Goal: Information Seeking & Learning: Learn about a topic

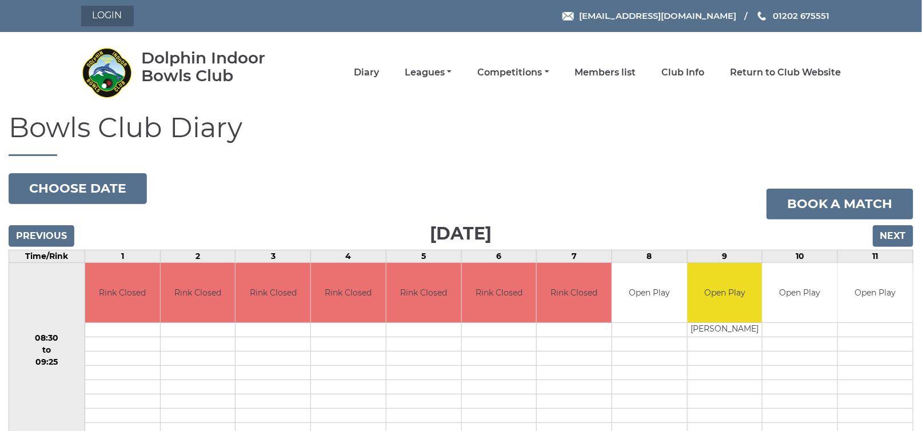
click at [115, 14] on link "Login" at bounding box center [107, 16] width 53 height 21
click at [437, 77] on link "Leagues" at bounding box center [428, 73] width 47 height 13
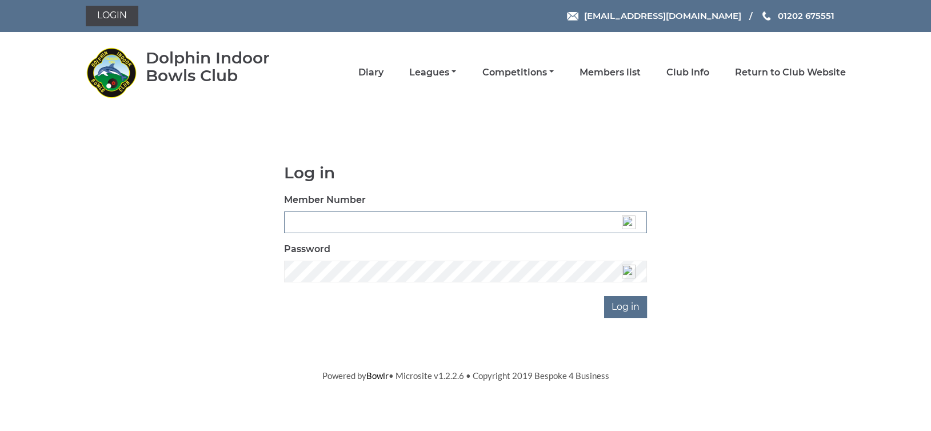
click at [335, 227] on input "Member Number" at bounding box center [465, 223] width 363 height 22
type input "3360"
click at [632, 314] on input "Log in" at bounding box center [625, 307] width 43 height 22
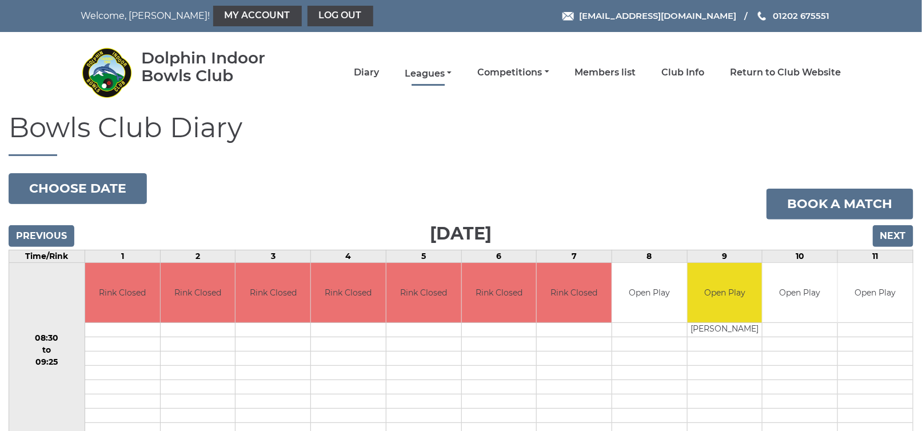
click at [442, 77] on link "Leagues" at bounding box center [428, 73] width 47 height 13
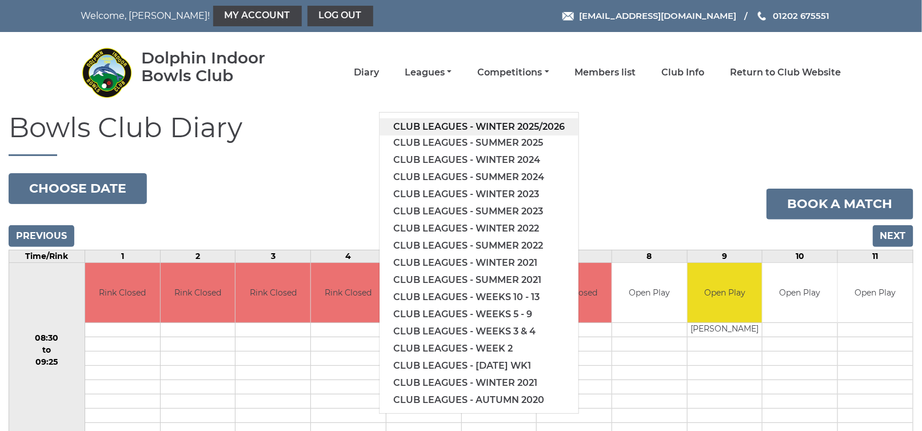
click at [444, 126] on link "Club leagues - Winter 2025/2026" at bounding box center [479, 126] width 199 height 17
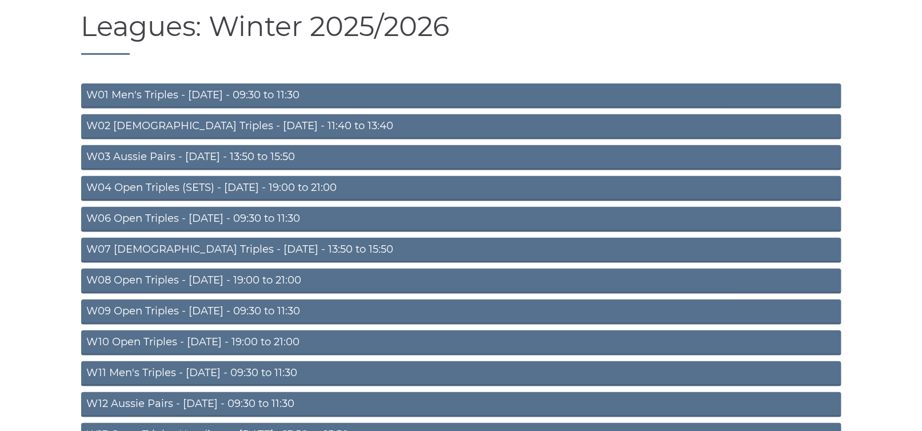
scroll to position [102, 0]
click at [265, 216] on link "W06 Open Triples - Tuesday - 09:30 to 11:30" at bounding box center [461, 218] width 760 height 25
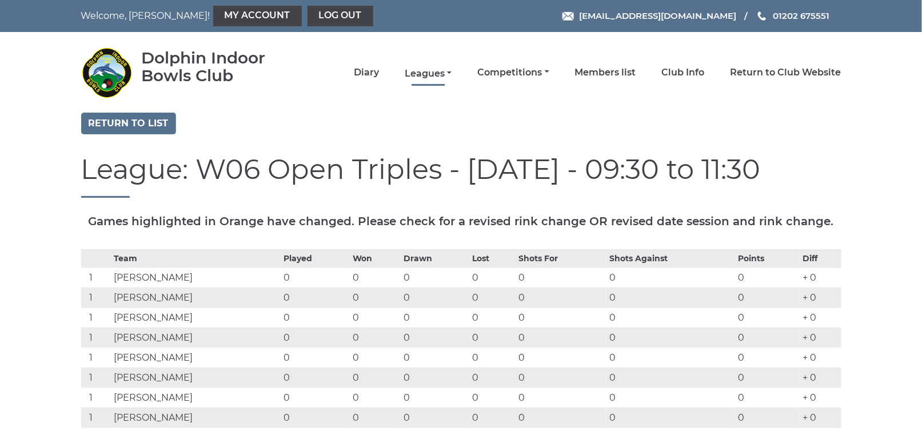
click at [446, 72] on link "Leagues" at bounding box center [428, 73] width 47 height 13
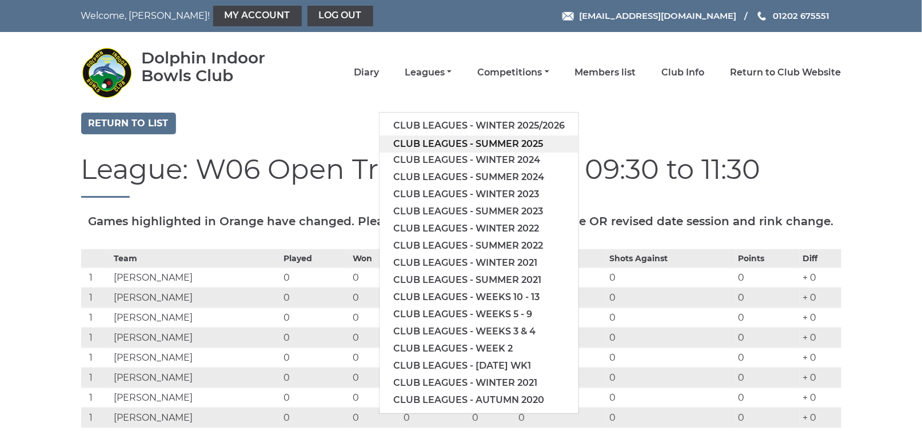
click at [458, 142] on link "Club leagues - Summer 2025" at bounding box center [479, 143] width 199 height 17
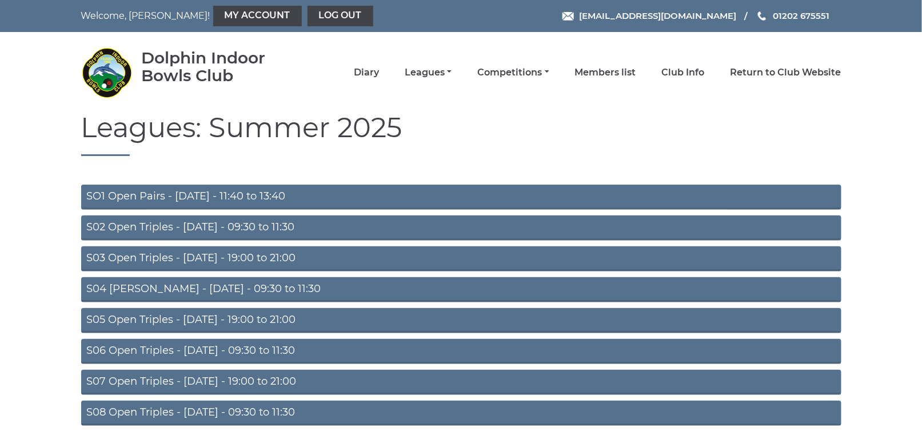
click at [290, 222] on link "S02 Open Triples - [DATE] - 09:30 to 11:30" at bounding box center [461, 228] width 760 height 25
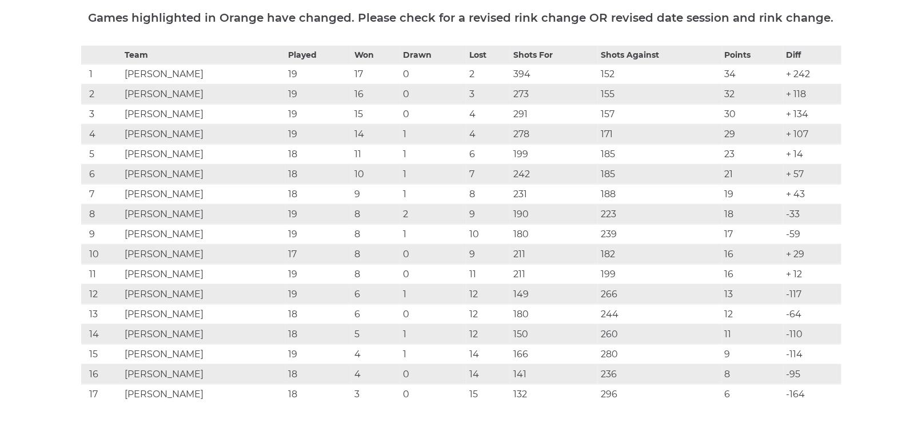
scroll to position [205, 0]
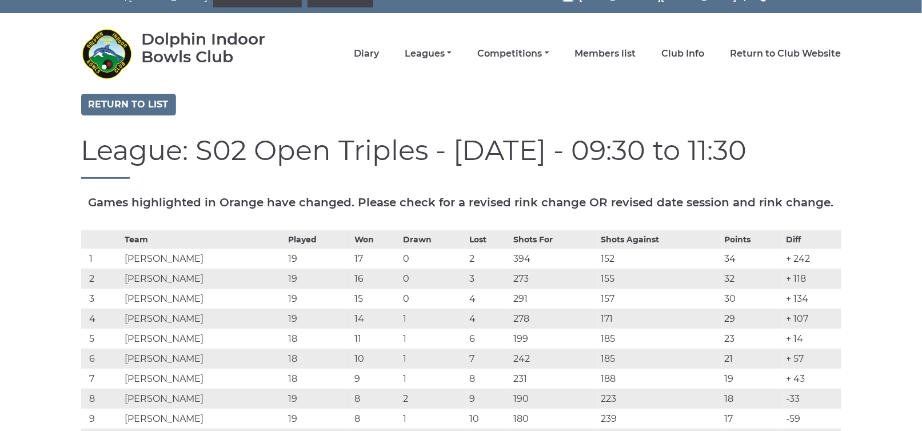
scroll to position [0, 0]
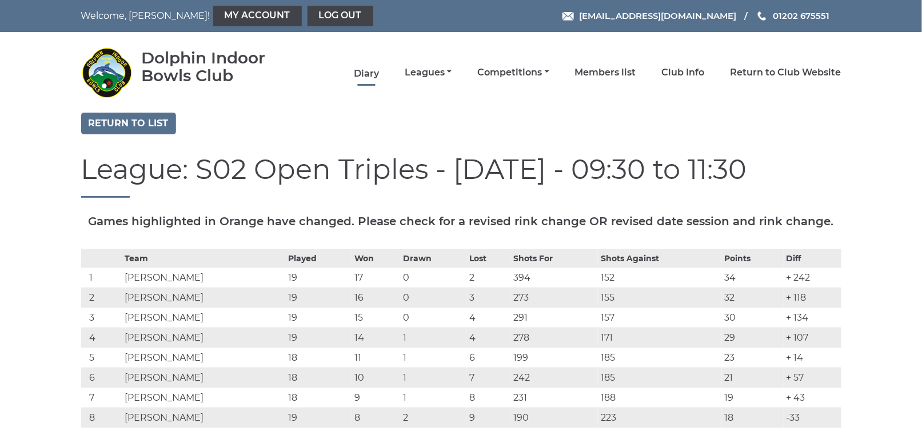
click at [374, 73] on link "Diary" at bounding box center [366, 73] width 25 height 13
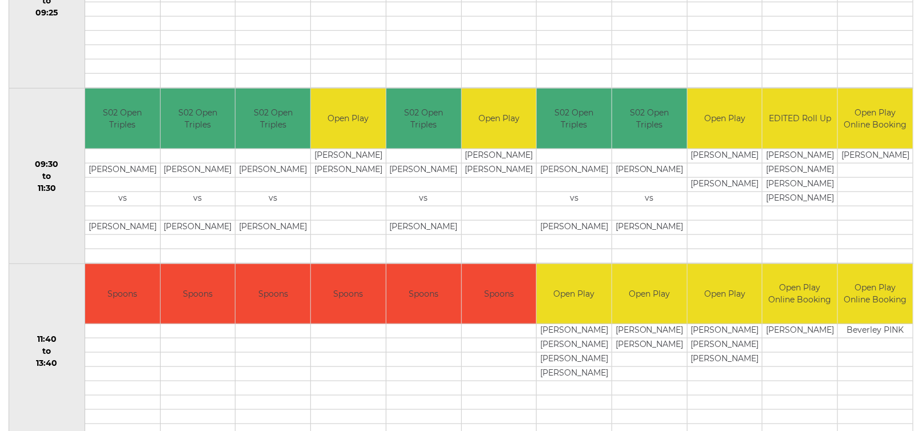
scroll to position [335, 0]
